Goal: Check status

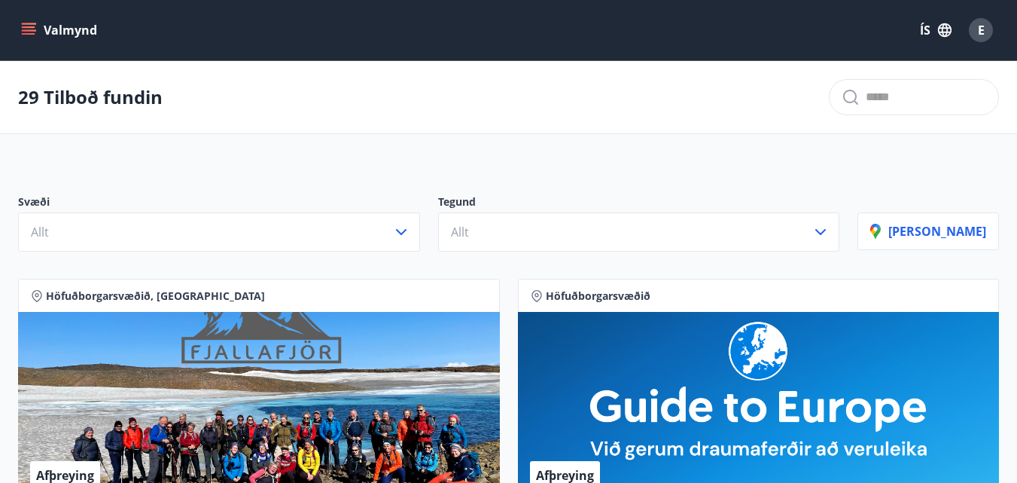
click at [32, 28] on icon "menu" at bounding box center [29, 27] width 14 height 2
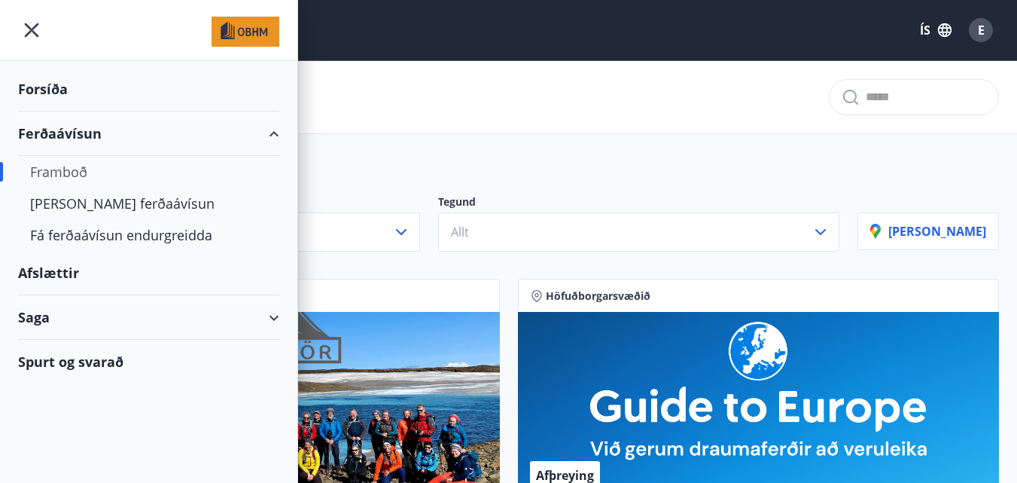
click at [270, 316] on div "Saga" at bounding box center [148, 317] width 261 height 44
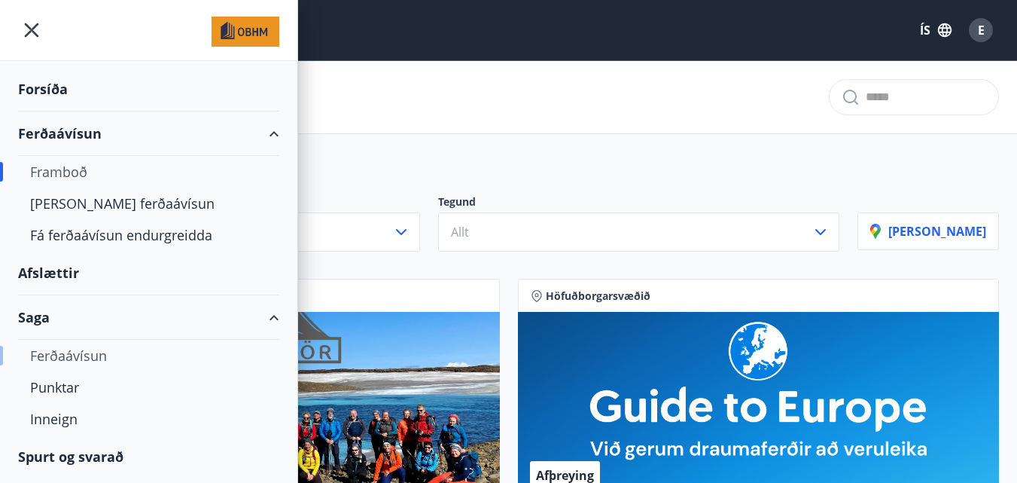
click at [76, 356] on div "Ferðaávísun" at bounding box center [148, 356] width 237 height 32
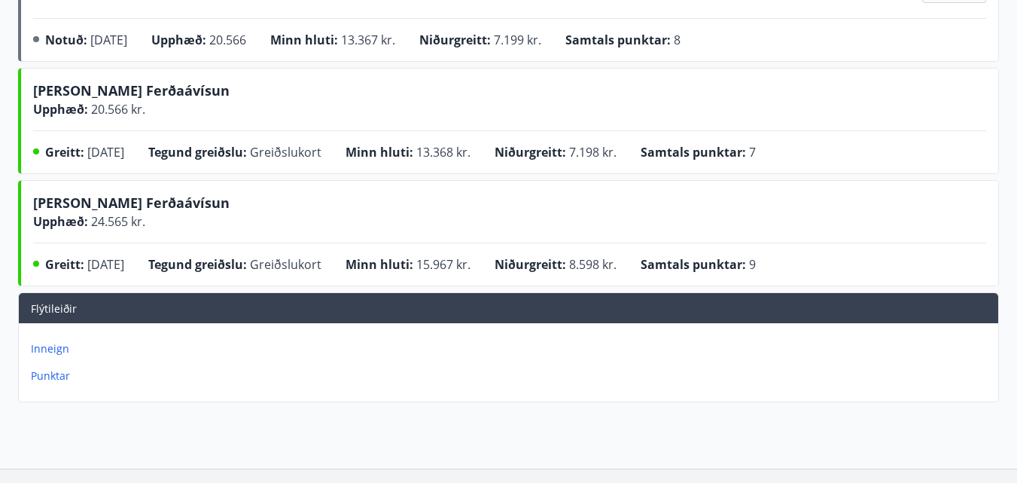
scroll to position [979, 0]
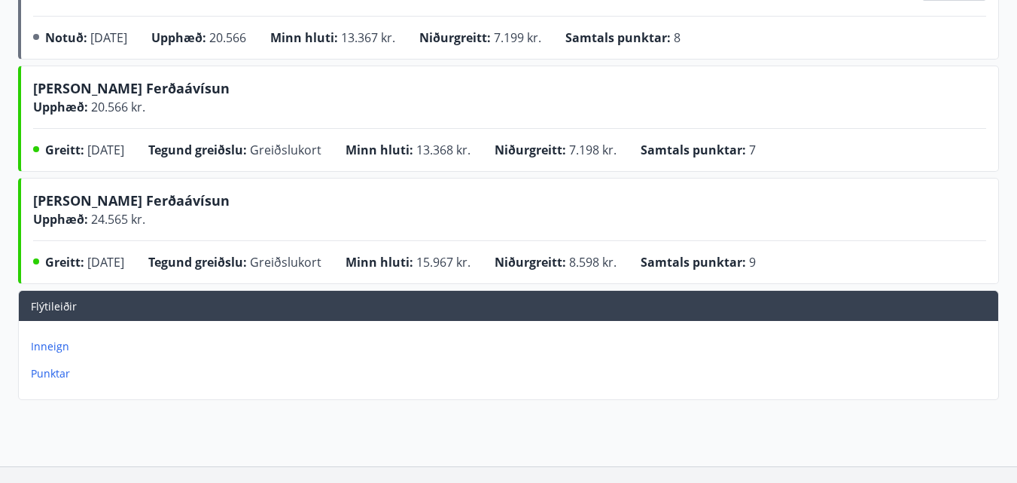
click at [55, 346] on p "Inneign" at bounding box center [512, 346] width 962 height 15
